Goal: Book appointment/travel/reservation

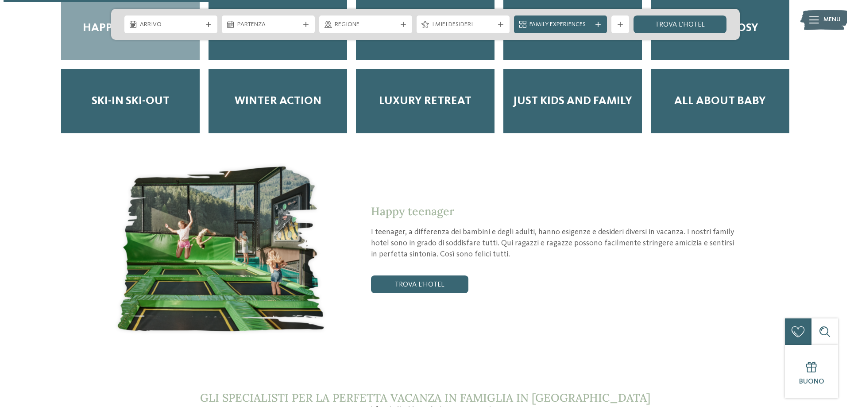
scroll to position [1373, 0]
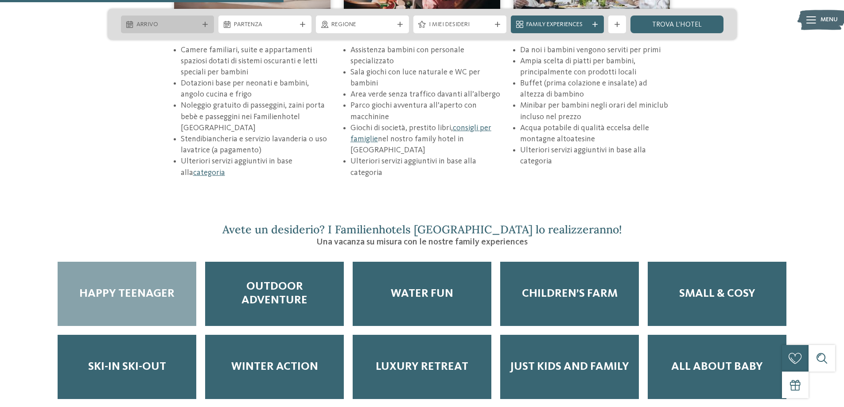
click at [175, 15] on div "Arrivo" at bounding box center [167, 24] width 93 height 18
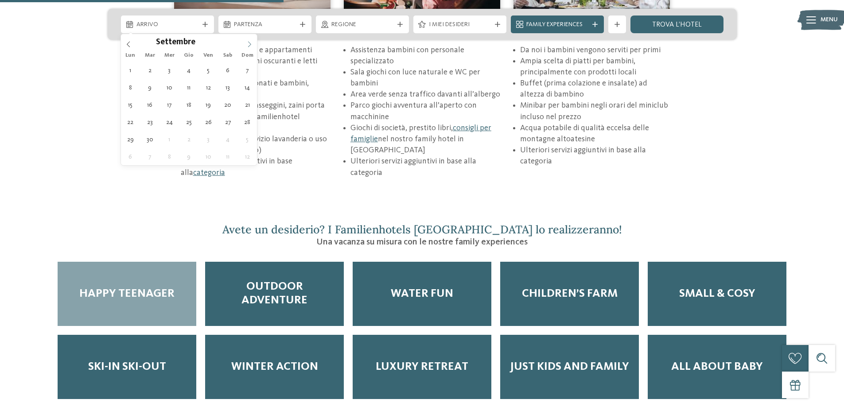
click at [247, 43] on icon at bounding box center [249, 44] width 6 height 6
type input "****"
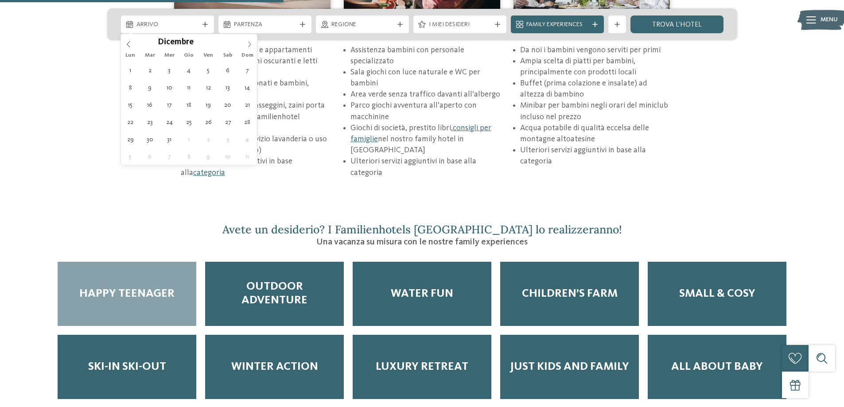
click at [248, 43] on icon at bounding box center [249, 44] width 6 height 6
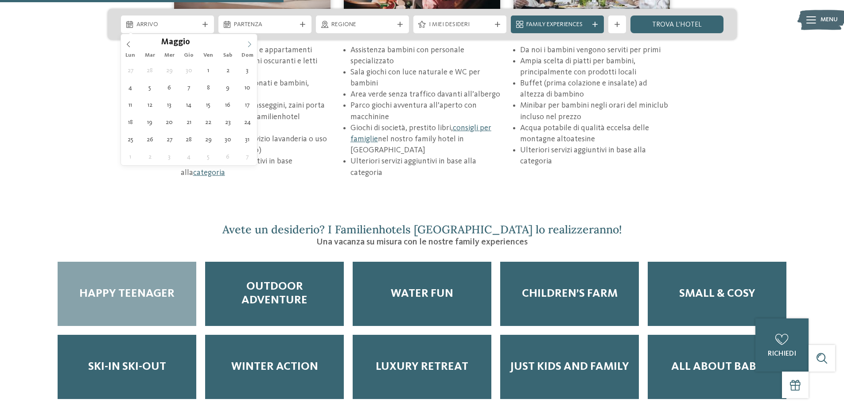
click at [248, 43] on icon at bounding box center [249, 44] width 6 height 6
type div "28.08.2026"
type input "****"
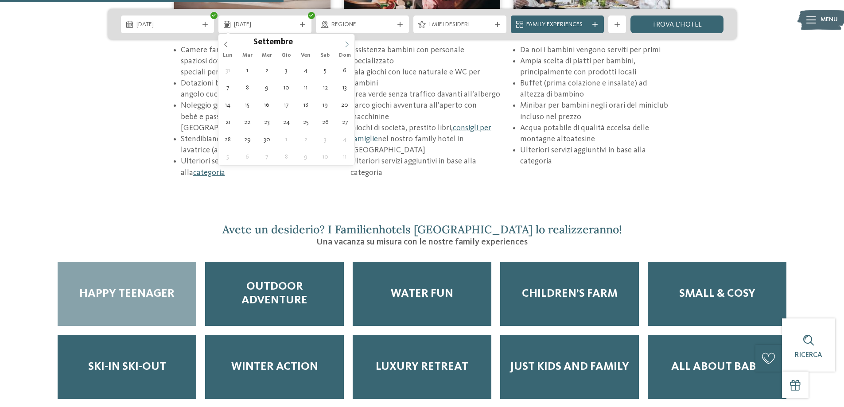
click at [347, 45] on icon at bounding box center [347, 44] width 6 height 6
click at [220, 42] on div "Settembre ****" at bounding box center [286, 41] width 136 height 15
click at [344, 43] on icon at bounding box center [347, 44] width 6 height 6
type div "04.09.2026"
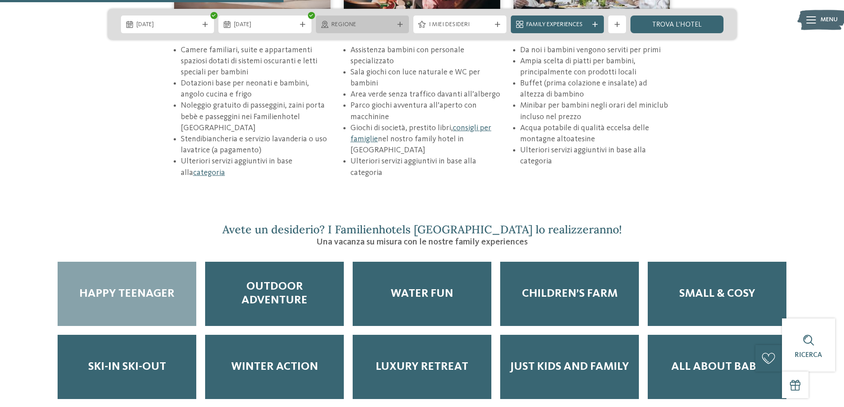
click at [352, 26] on span "Regione" at bounding box center [362, 24] width 62 height 9
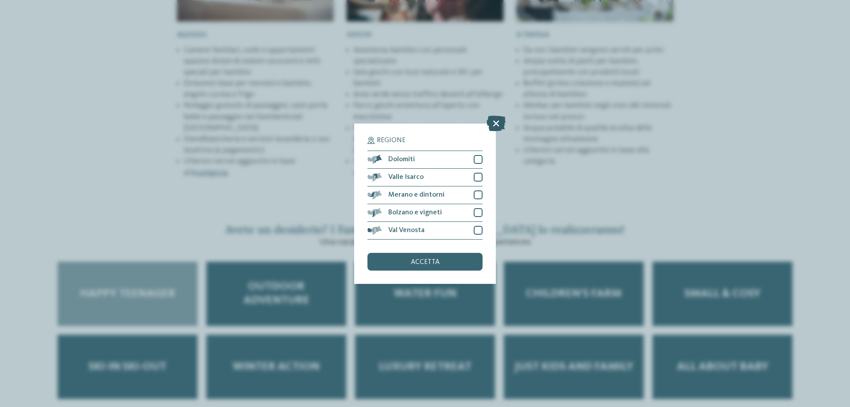
click at [498, 125] on icon at bounding box center [496, 122] width 19 height 15
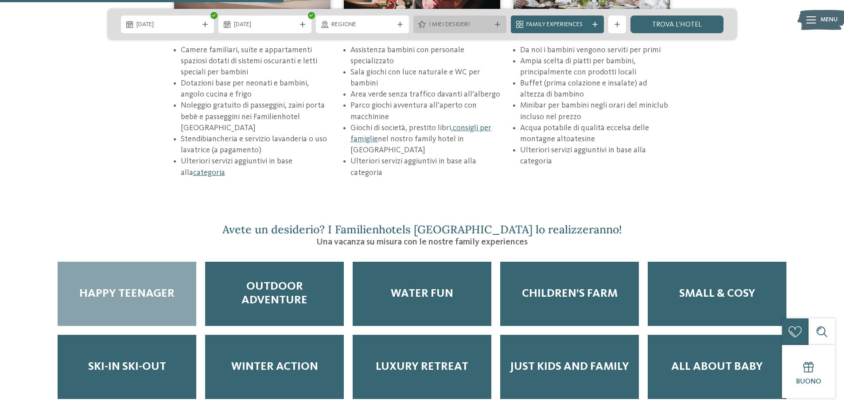
click at [475, 19] on div "I miei desideri" at bounding box center [459, 24] width 93 height 18
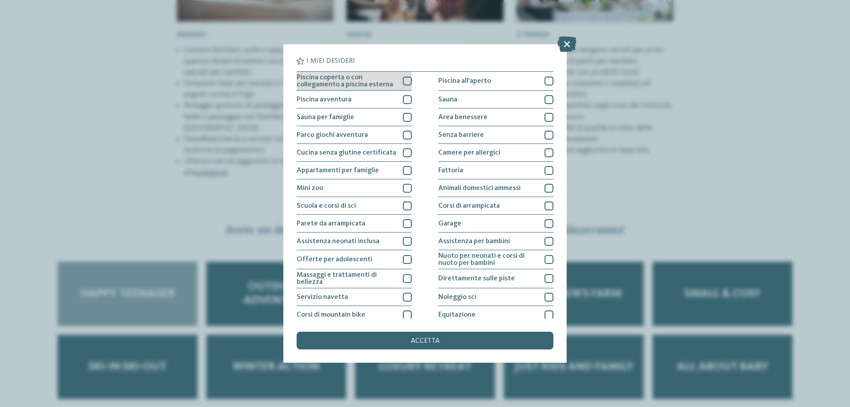
click at [400, 81] on div "Piscina coperta o con collegamento a piscina esterna" at bounding box center [354, 81] width 115 height 19
click at [403, 97] on div at bounding box center [407, 99] width 9 height 9
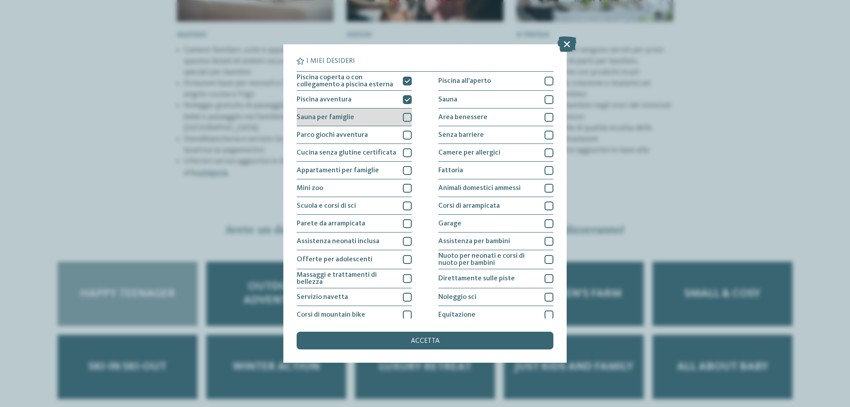
click at [399, 111] on div "Sauna per famiglie" at bounding box center [354, 117] width 115 height 18
click at [400, 133] on div "Parco giochi avventura" at bounding box center [354, 135] width 115 height 18
click at [400, 116] on div "Sauna per famiglie" at bounding box center [354, 117] width 115 height 18
click at [403, 116] on div at bounding box center [407, 117] width 9 height 9
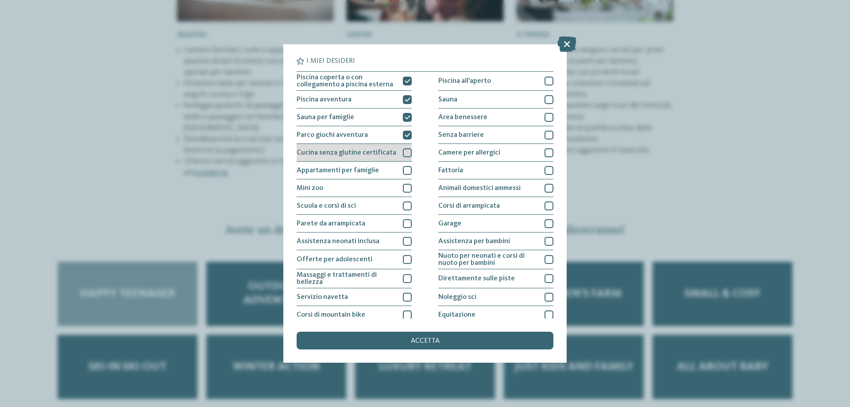
click at [407, 147] on div "Cucina senza glutine certificata" at bounding box center [354, 153] width 115 height 18
click at [406, 169] on div at bounding box center [407, 170] width 9 height 9
click at [403, 153] on div at bounding box center [407, 152] width 9 height 9
click at [403, 171] on div at bounding box center [407, 170] width 9 height 9
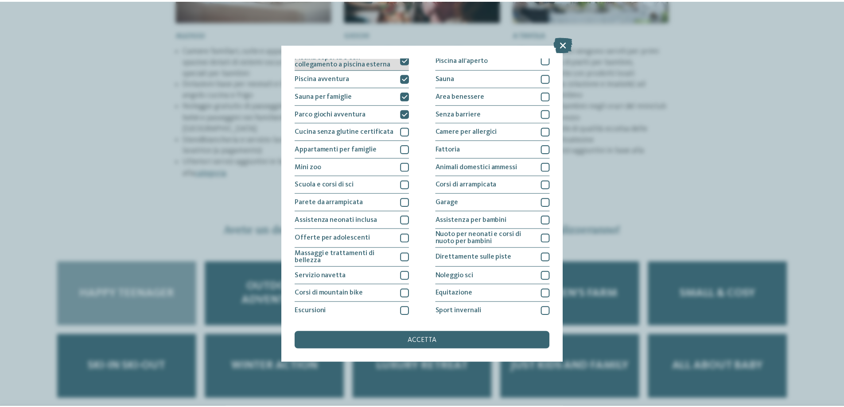
scroll to position [0, 0]
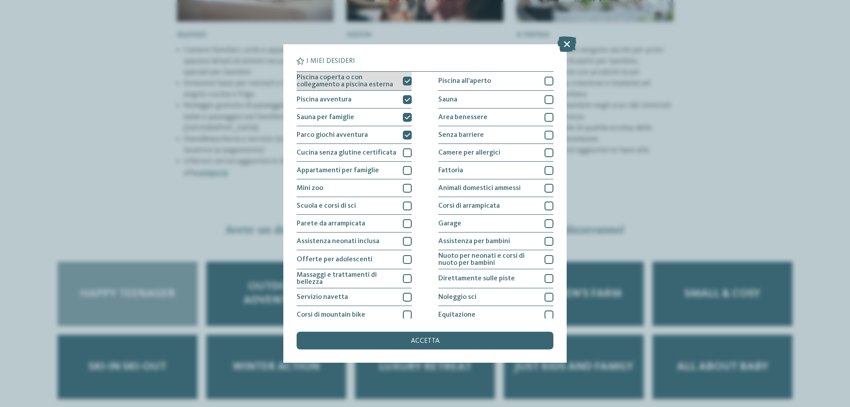
click at [403, 80] on div at bounding box center [407, 81] width 9 height 9
click at [394, 97] on div "Piscina avventura" at bounding box center [354, 100] width 115 height 18
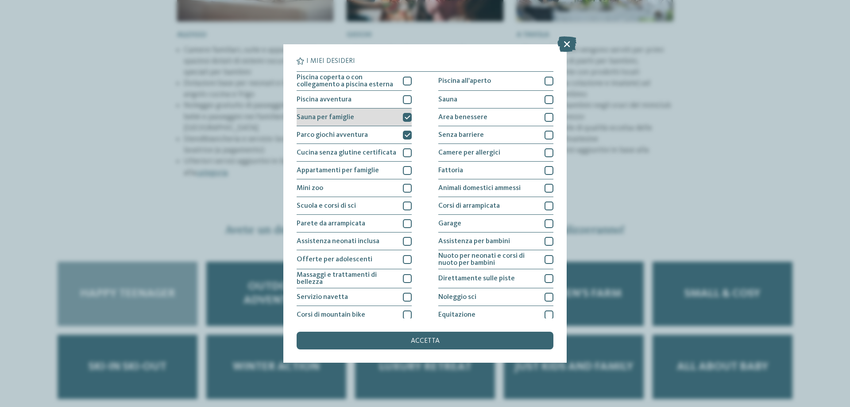
drag, startPoint x: 399, startPoint y: 111, endPoint x: 400, endPoint y: 121, distance: 10.7
click at [399, 113] on div "Sauna per famiglie" at bounding box center [354, 117] width 115 height 18
click at [405, 135] on icon at bounding box center [408, 134] width 6 height 5
click at [565, 50] on icon at bounding box center [567, 43] width 19 height 15
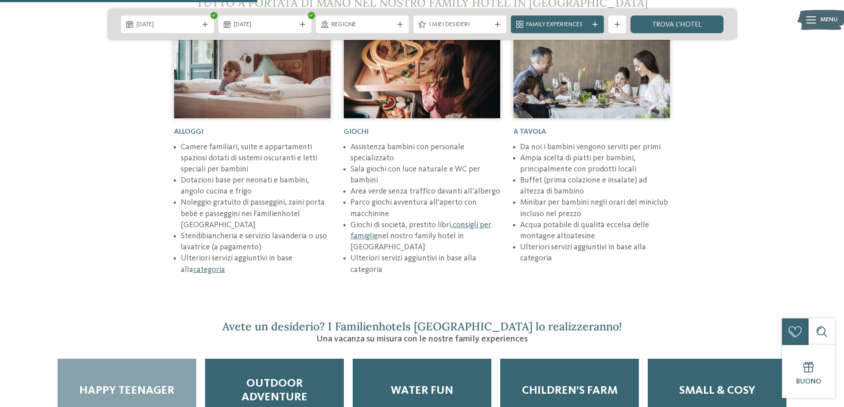
scroll to position [1240, 0]
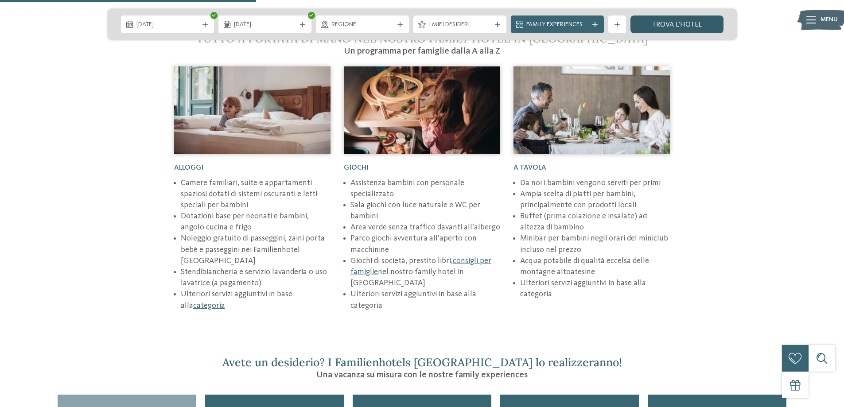
click at [661, 30] on link "trova l’hotel" at bounding box center [676, 24] width 93 height 18
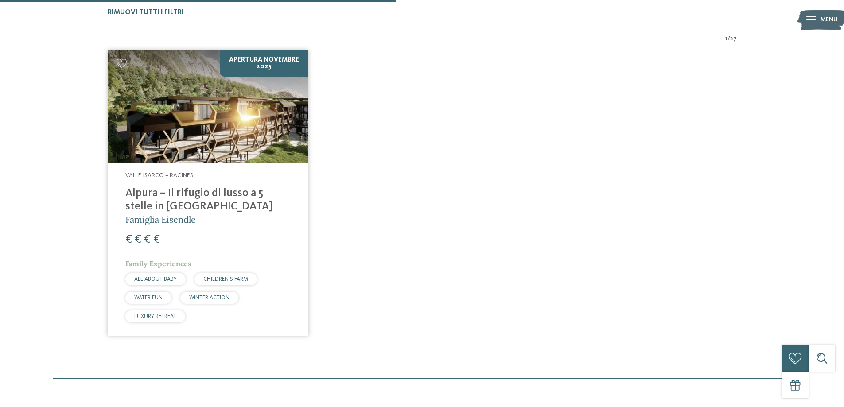
scroll to position [269, 0]
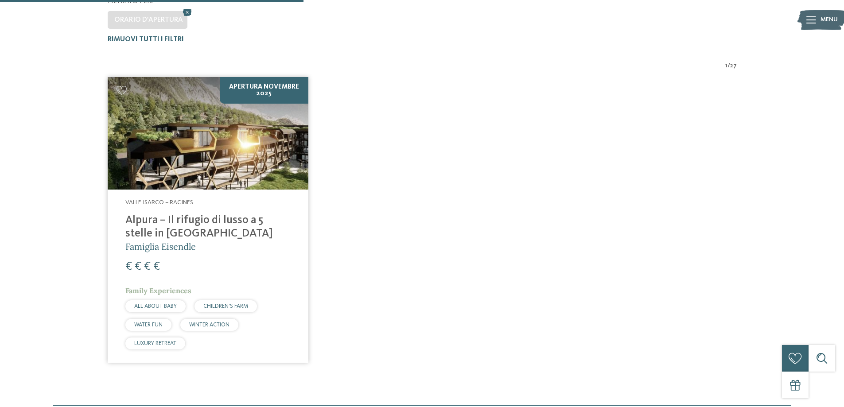
click at [256, 147] on img at bounding box center [208, 133] width 201 height 113
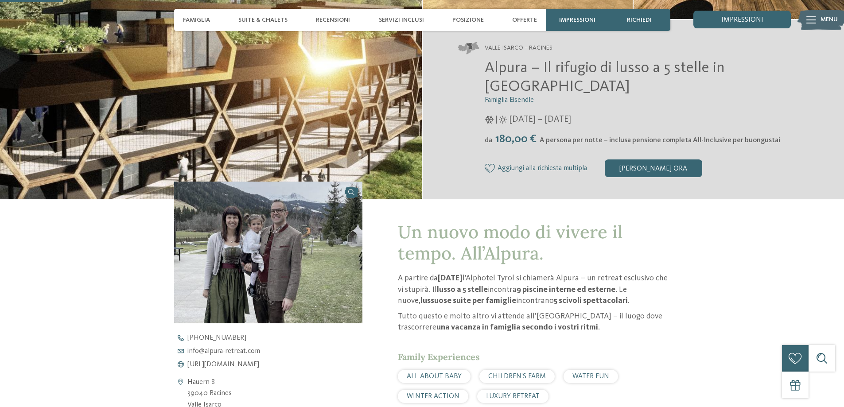
scroll to position [89, 0]
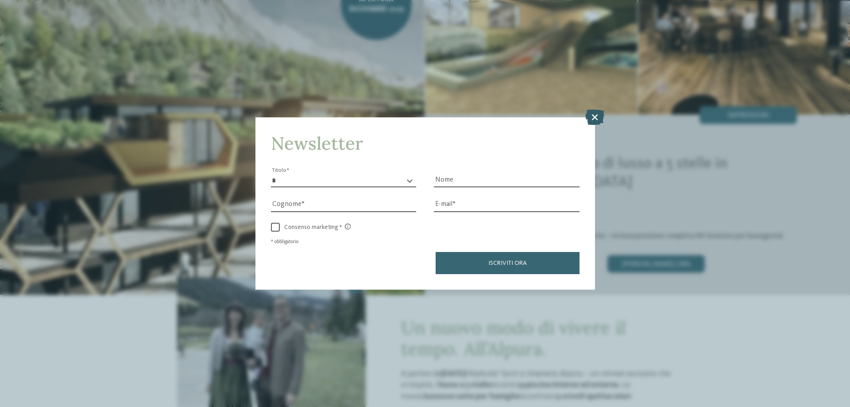
click at [596, 115] on icon at bounding box center [594, 116] width 19 height 15
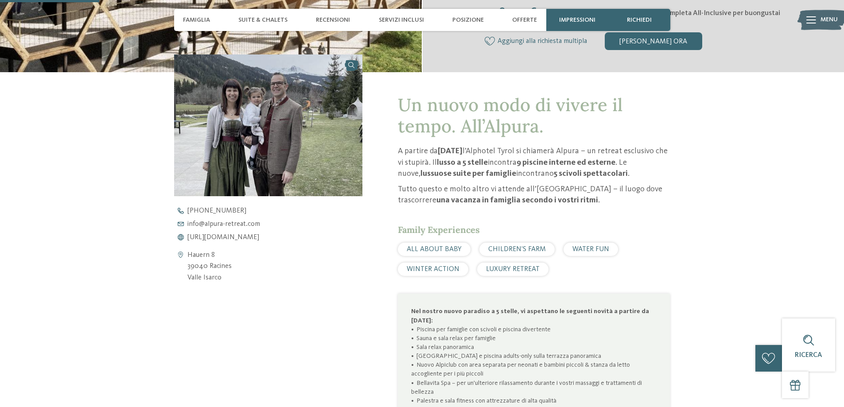
scroll to position [576, 0]
